Goal: Information Seeking & Learning: Learn about a topic

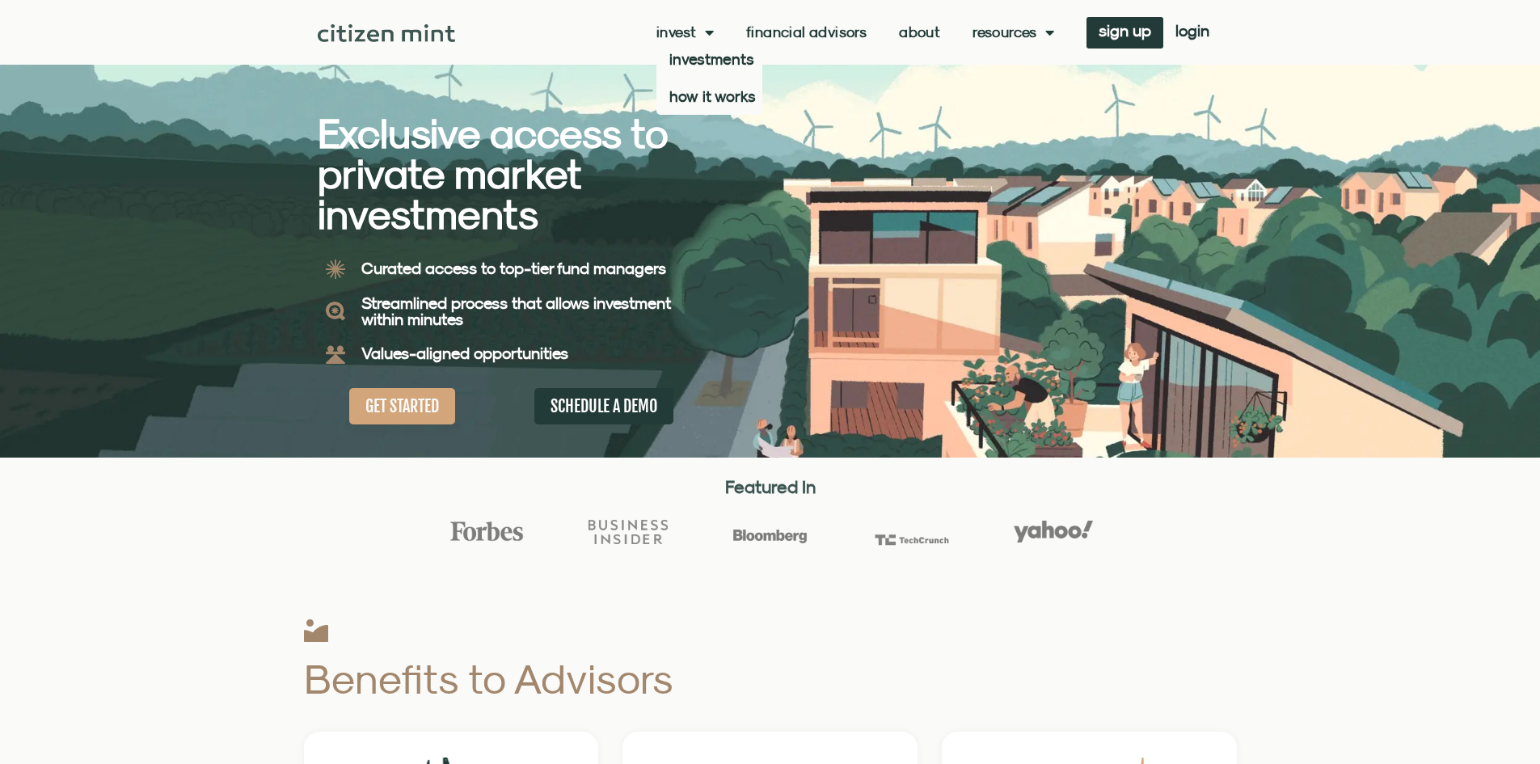
click at [677, 30] on link "Invest" at bounding box center [684, 32] width 57 height 16
click at [677, 32] on link "Invest" at bounding box center [684, 32] width 57 height 16
click at [677, 97] on link "how it works" at bounding box center [709, 96] width 106 height 37
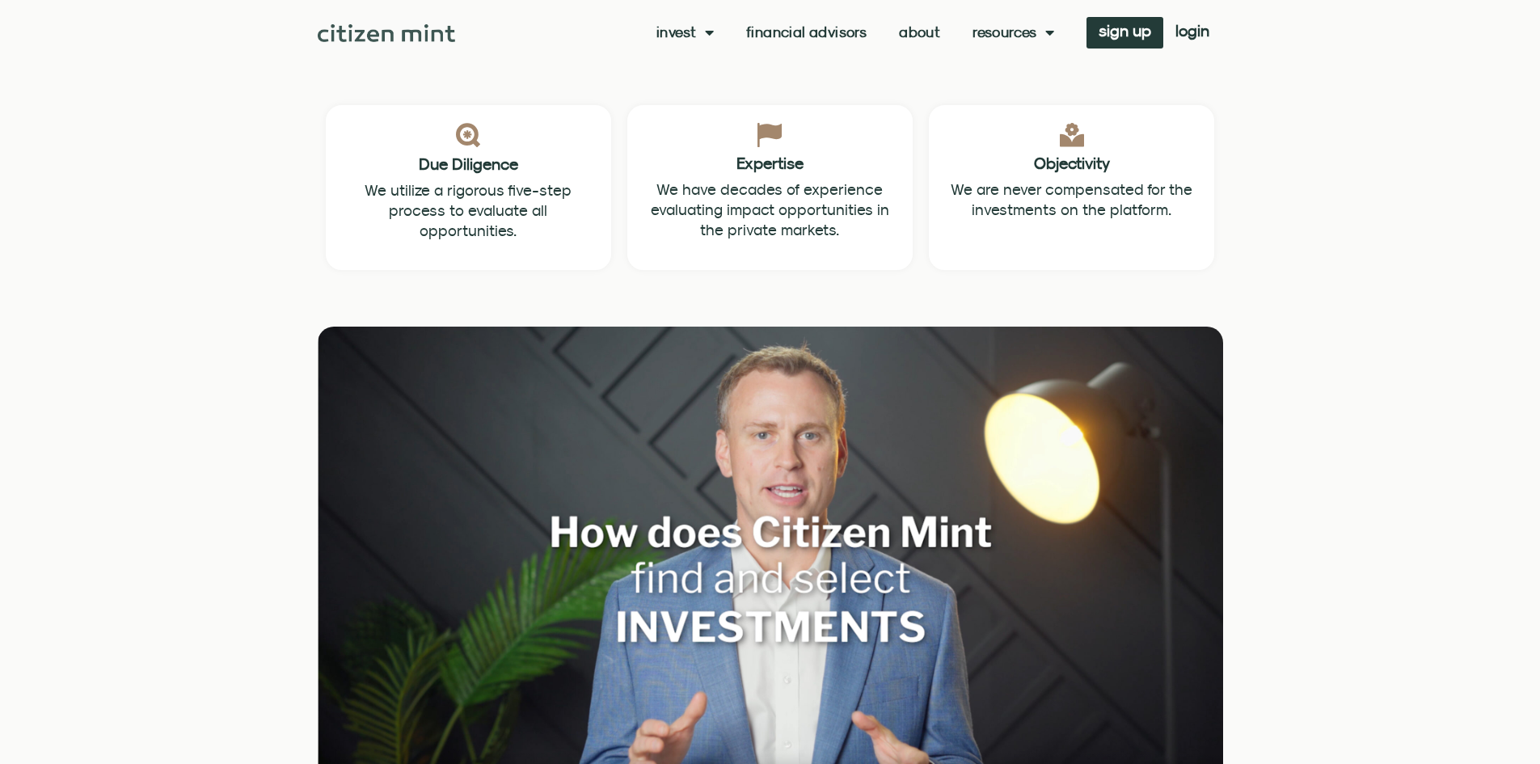
scroll to position [1770, 0]
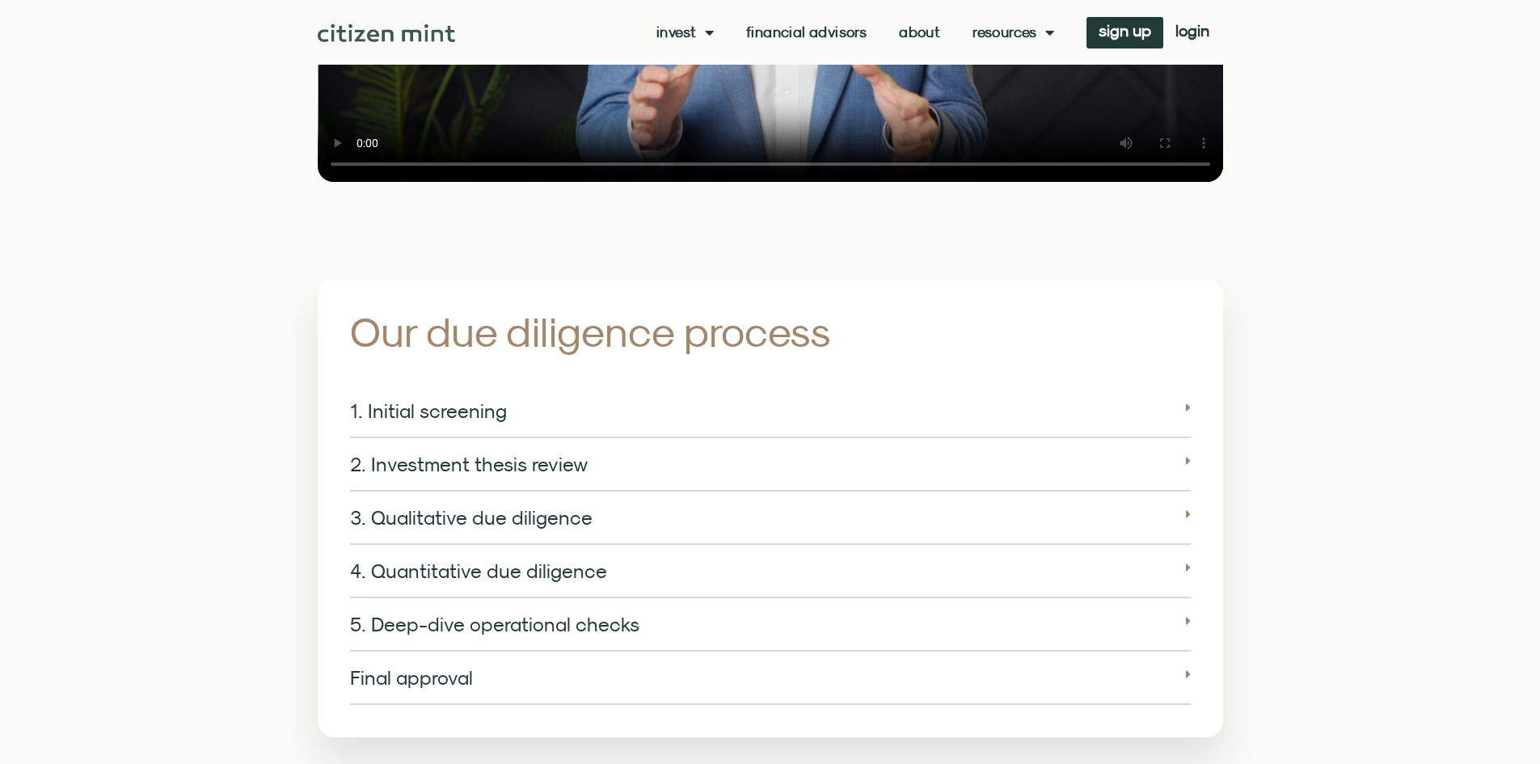
scroll to position [2448, 0]
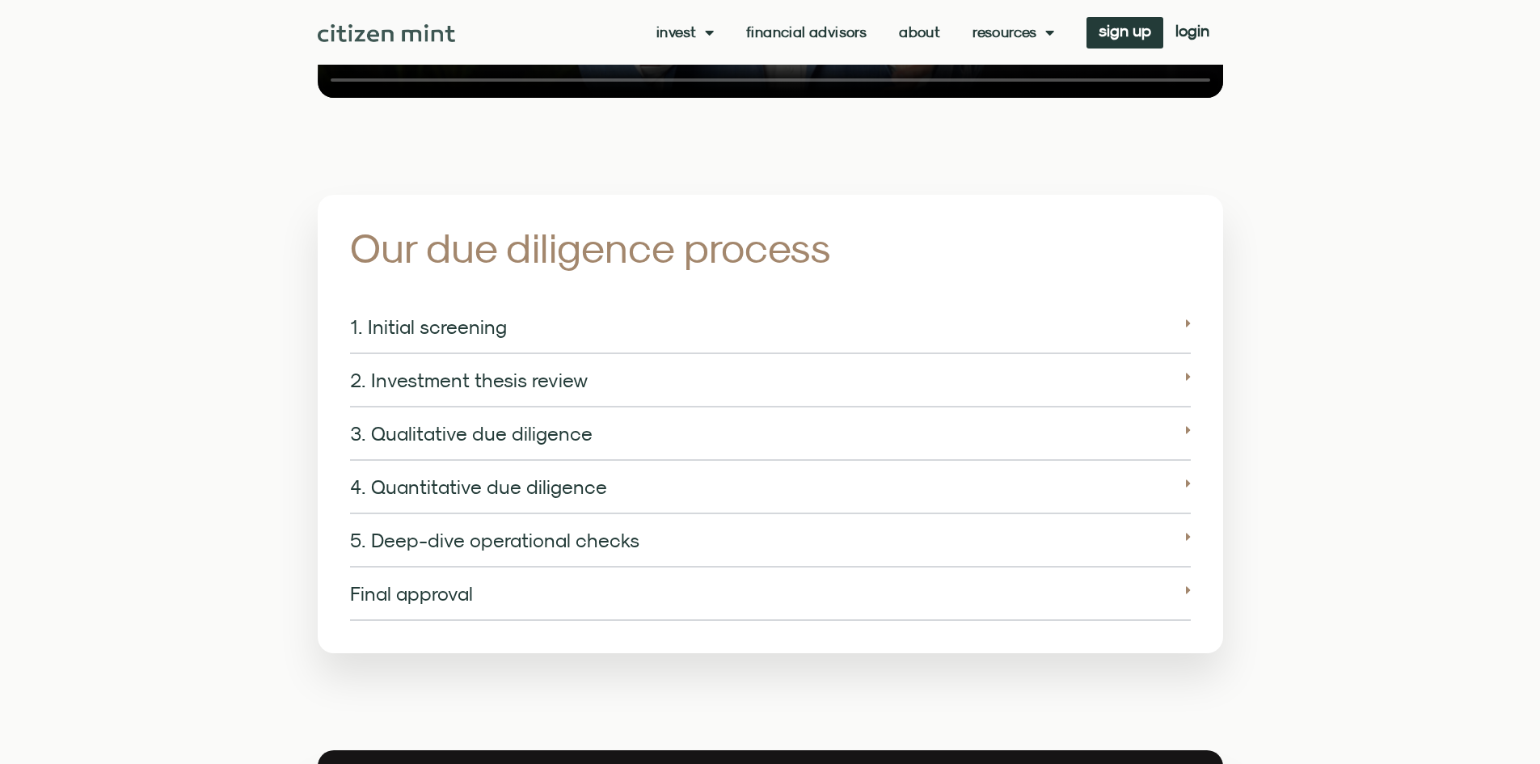
click at [816, 33] on link "Financial Advisors" at bounding box center [806, 32] width 120 height 16
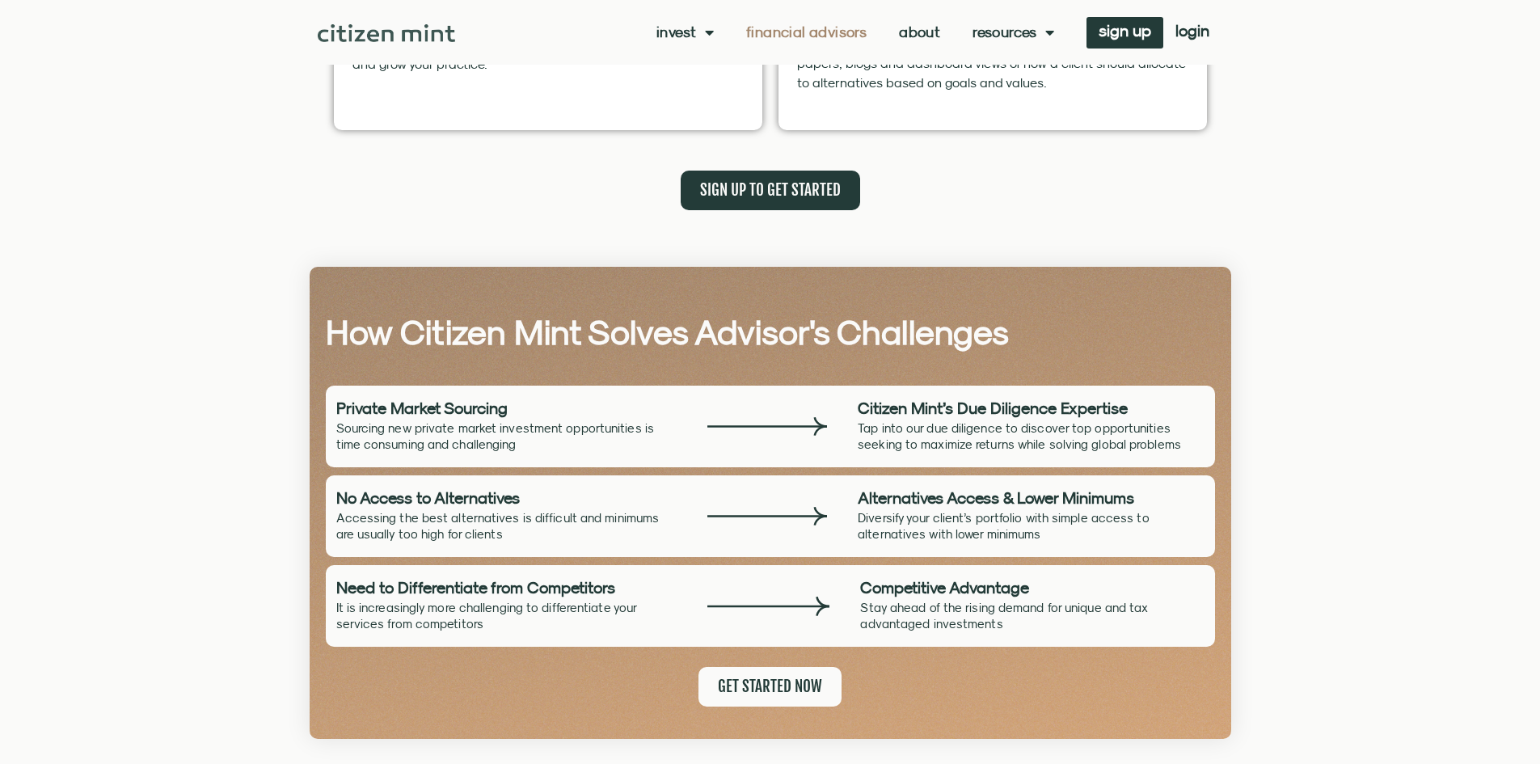
scroll to position [1020, 0]
